Goal: Task Accomplishment & Management: Use online tool/utility

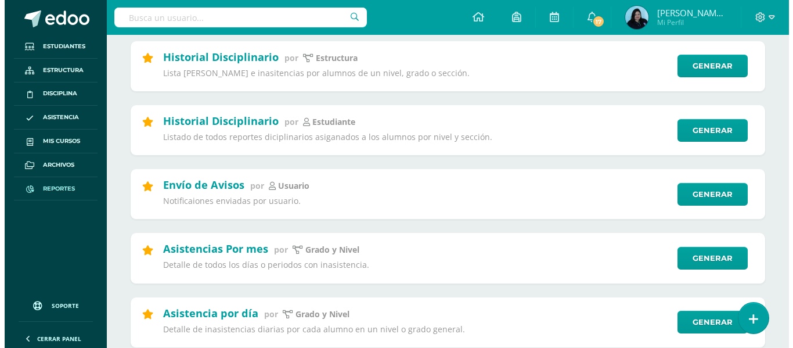
scroll to position [288, 0]
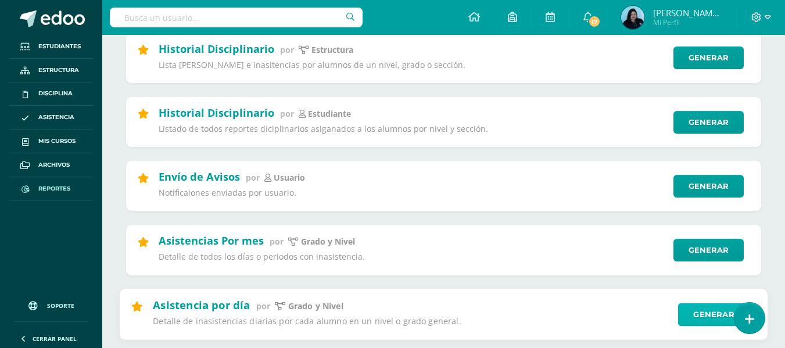
click at [706, 314] on link "Generar" at bounding box center [713, 314] width 71 height 23
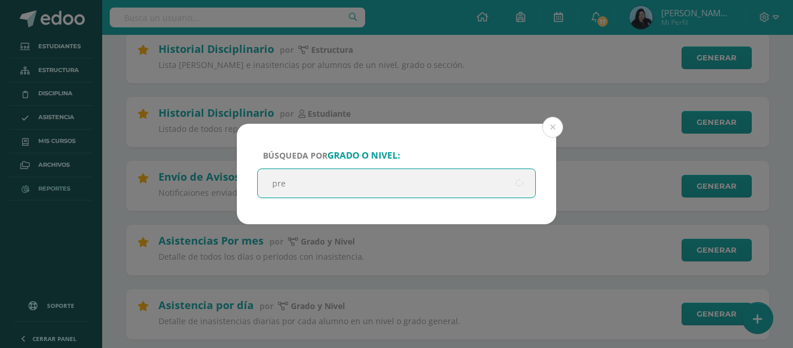
type input "prep"
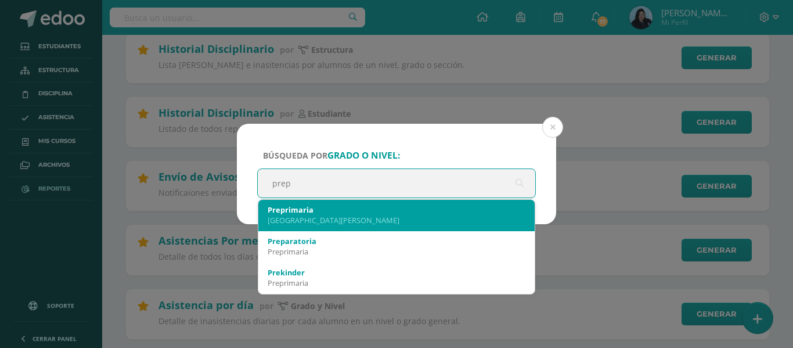
click at [334, 214] on div "Preprimaria" at bounding box center [397, 209] width 258 height 10
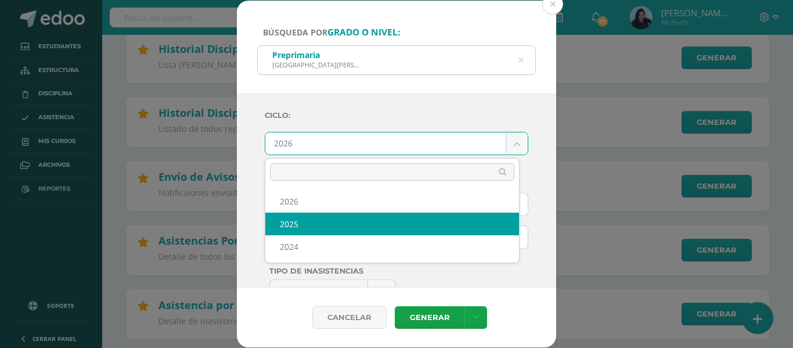
select select "2"
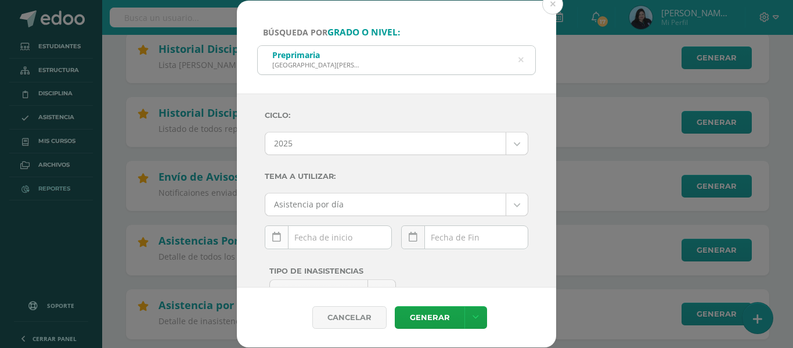
click at [279, 238] on icon at bounding box center [276, 237] width 9 height 10
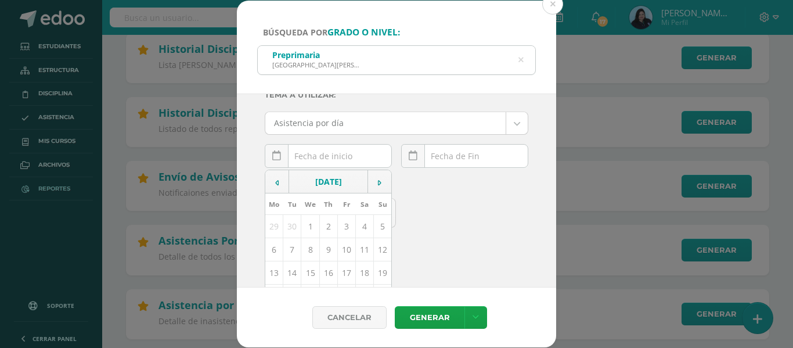
scroll to position [93, 0]
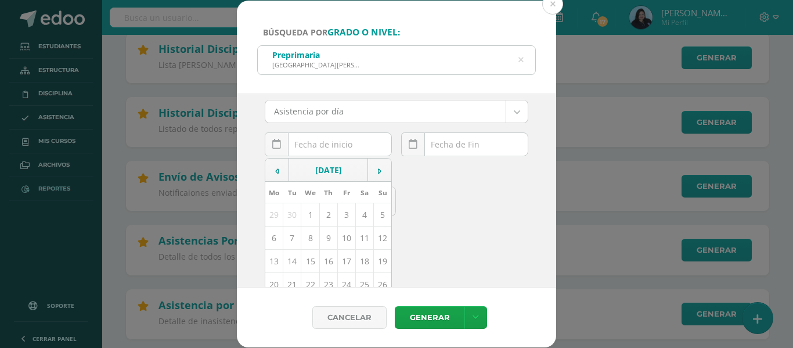
click at [272, 260] on td "13" at bounding box center [274, 261] width 18 height 23
type input "[DATE]"
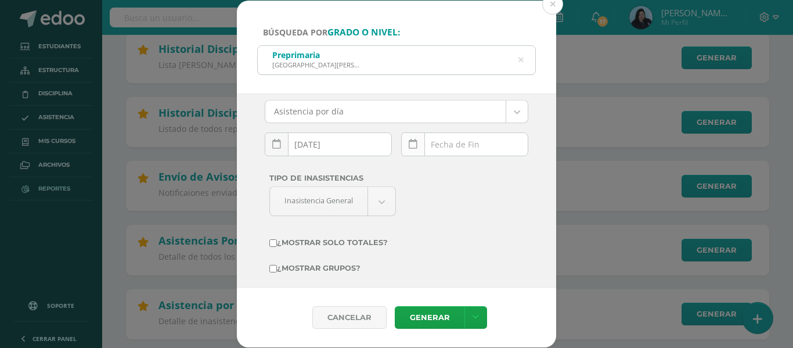
click at [411, 138] on link at bounding box center [413, 144] width 24 height 24
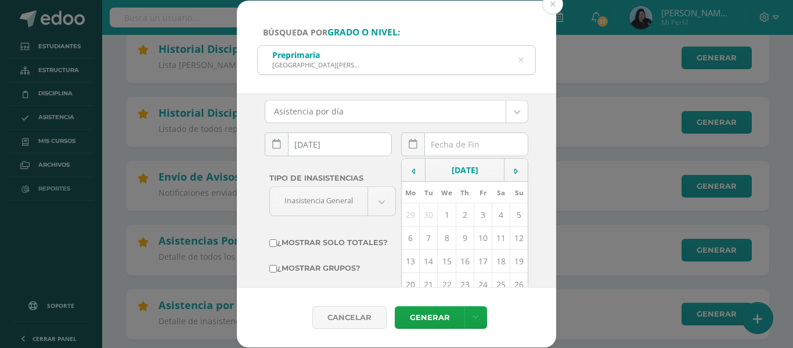
click at [406, 258] on td "13" at bounding box center [411, 261] width 18 height 23
type input "[DATE]"
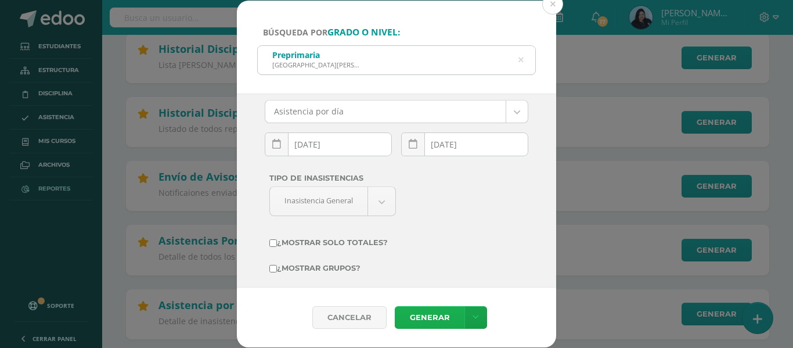
click at [432, 318] on link "Generar" at bounding box center [430, 317] width 70 height 23
